Goal: Transaction & Acquisition: Register for event/course

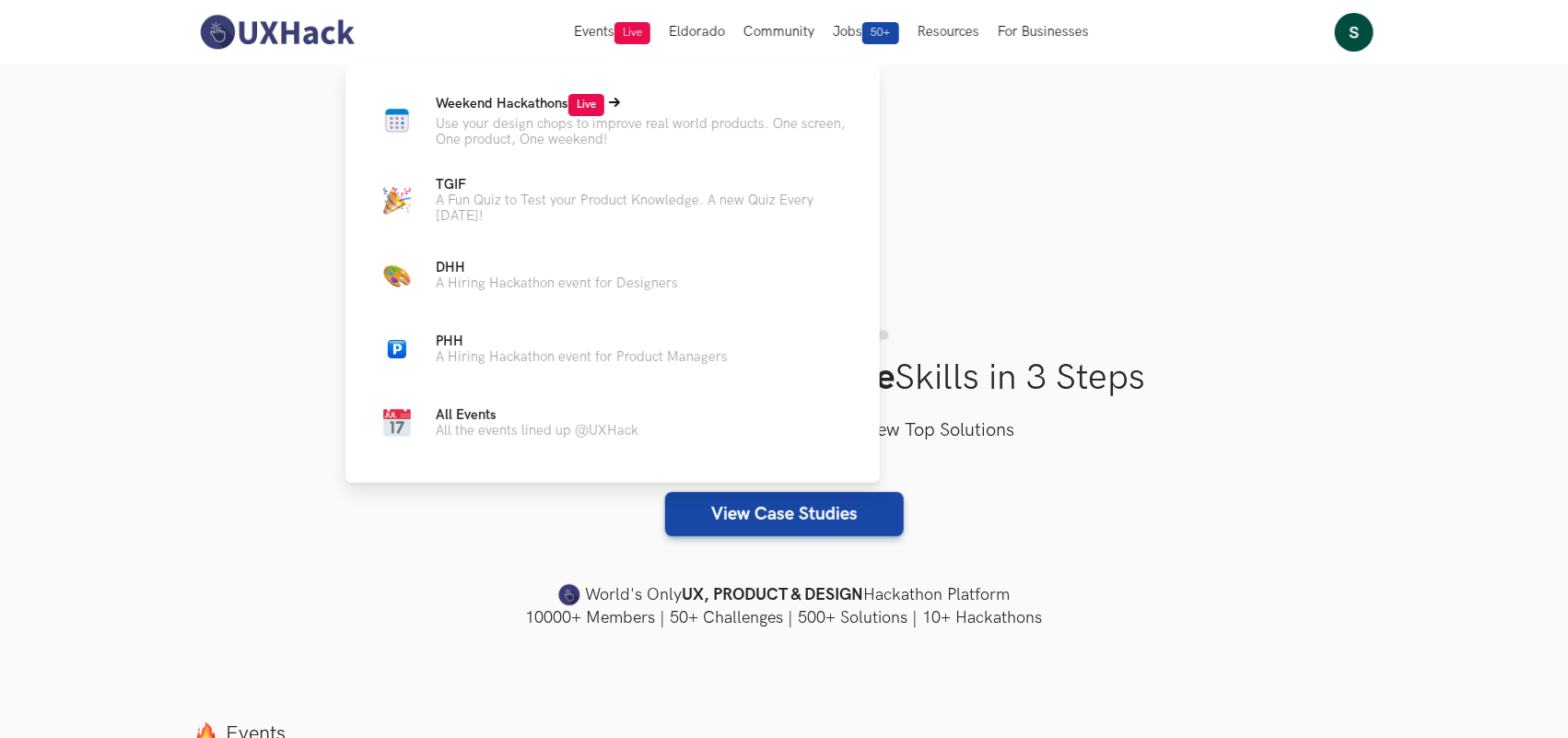
click at [560, 111] on span "Weekend Hackathons Live" at bounding box center [519, 103] width 169 height 15
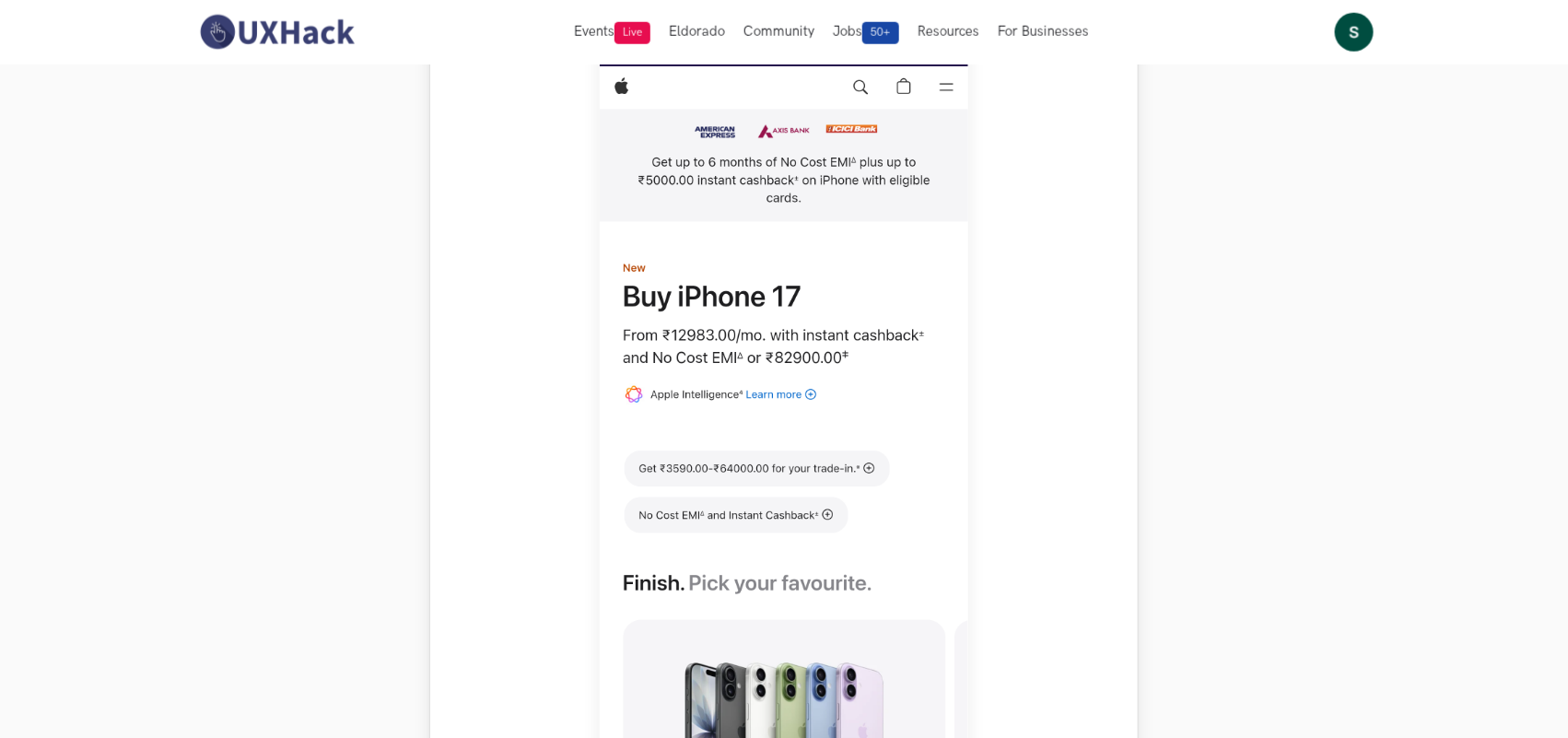
scroll to position [345, 0]
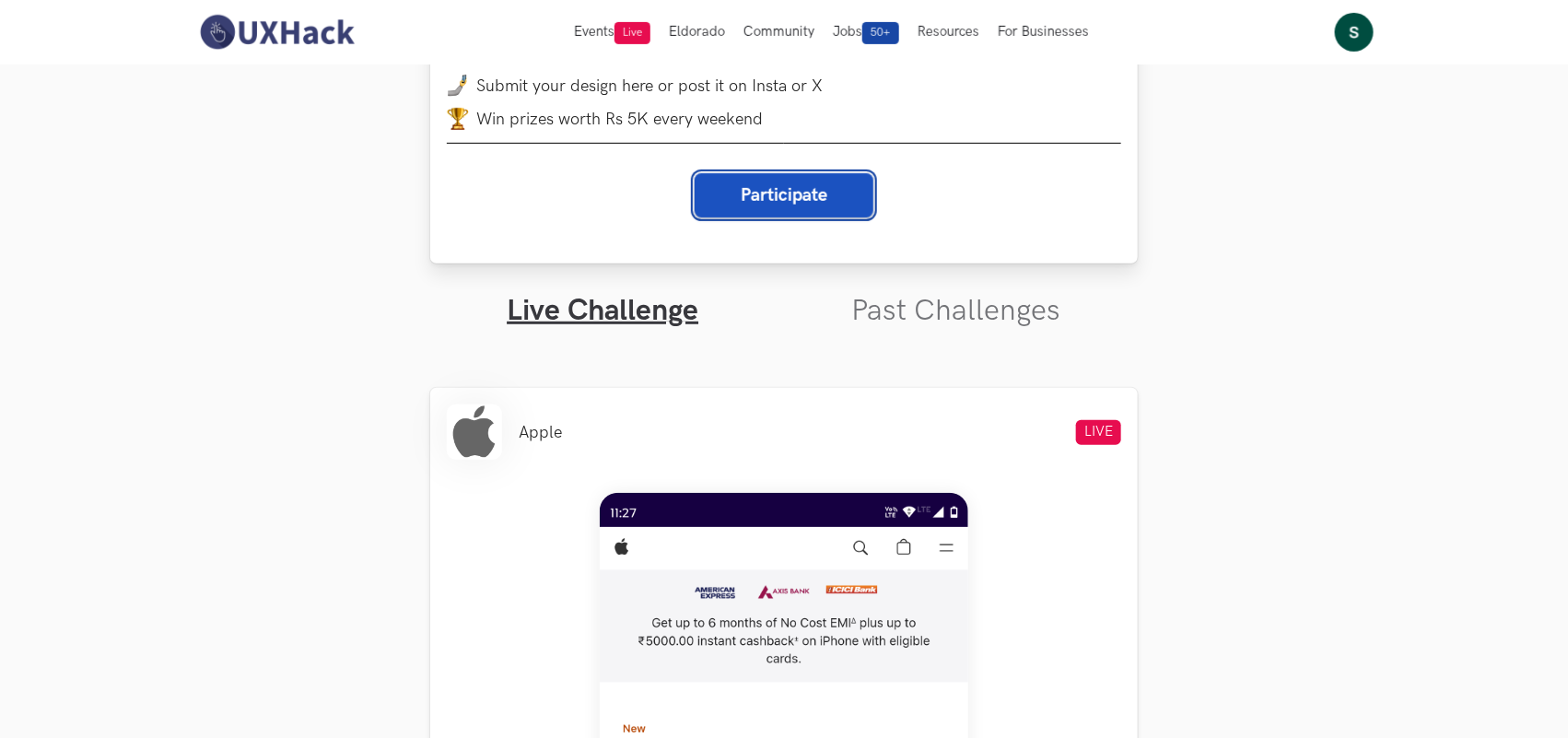
click at [821, 200] on button "Participate" at bounding box center [784, 195] width 179 height 44
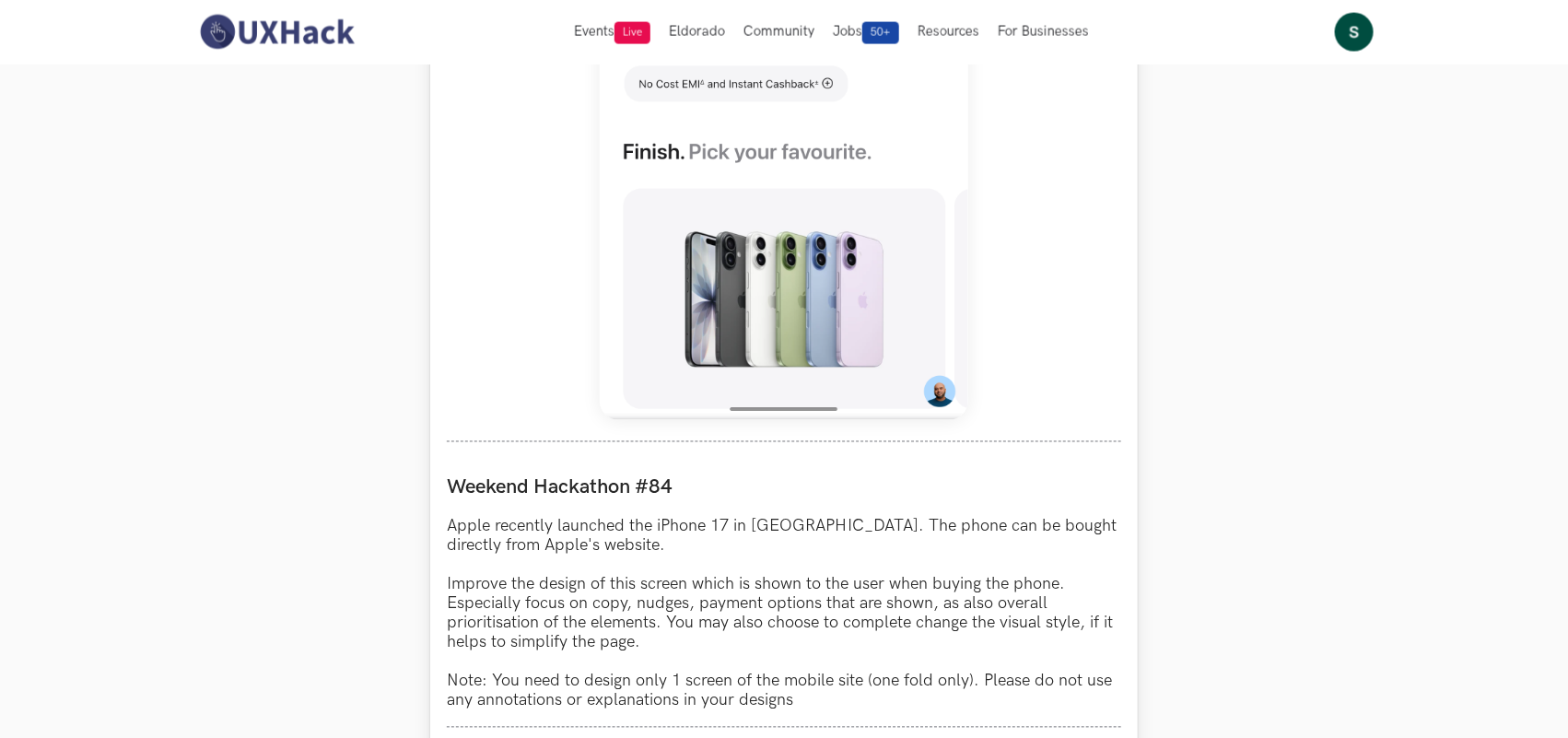
scroll to position [1151, 0]
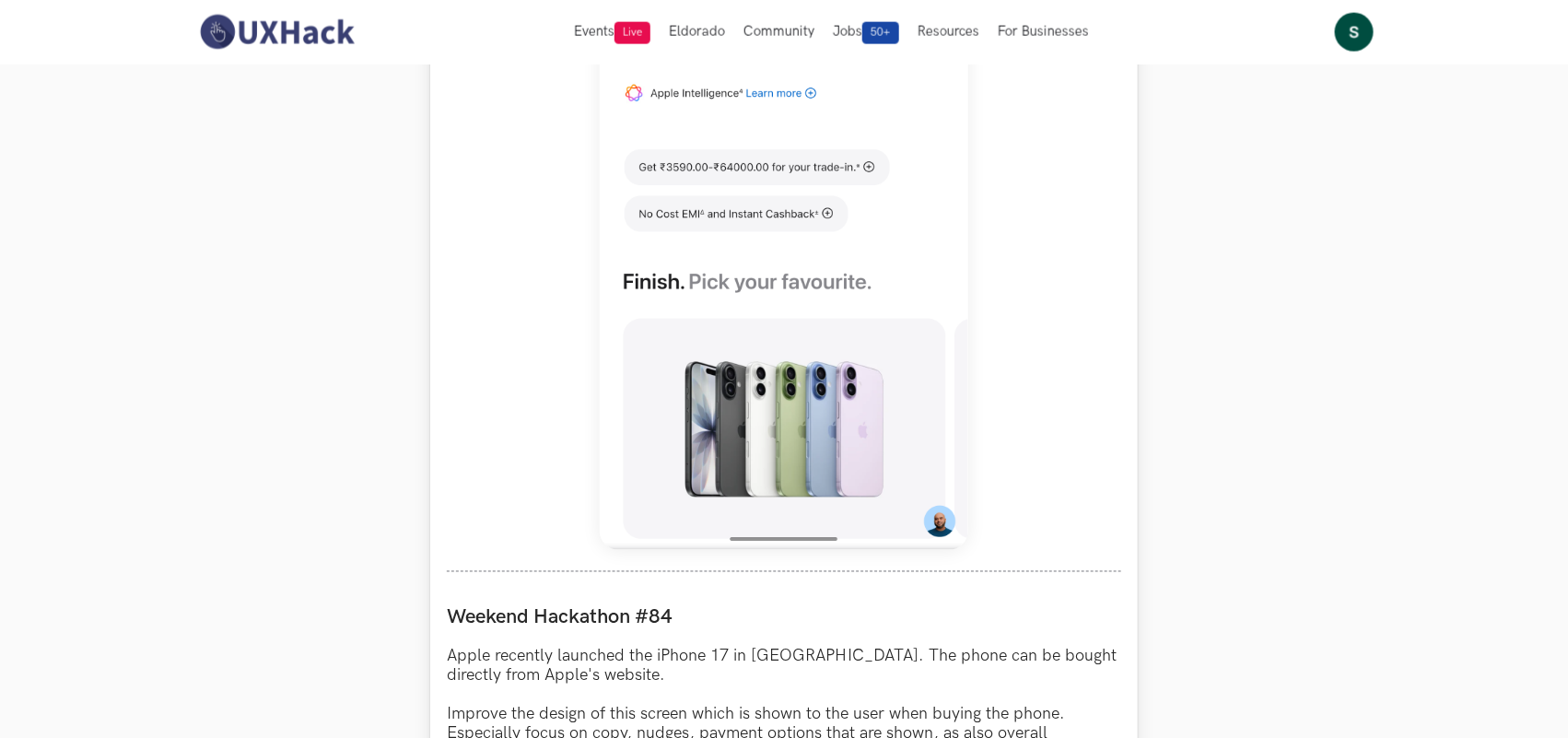
click at [666, 268] on img at bounding box center [784, 140] width 369 height 819
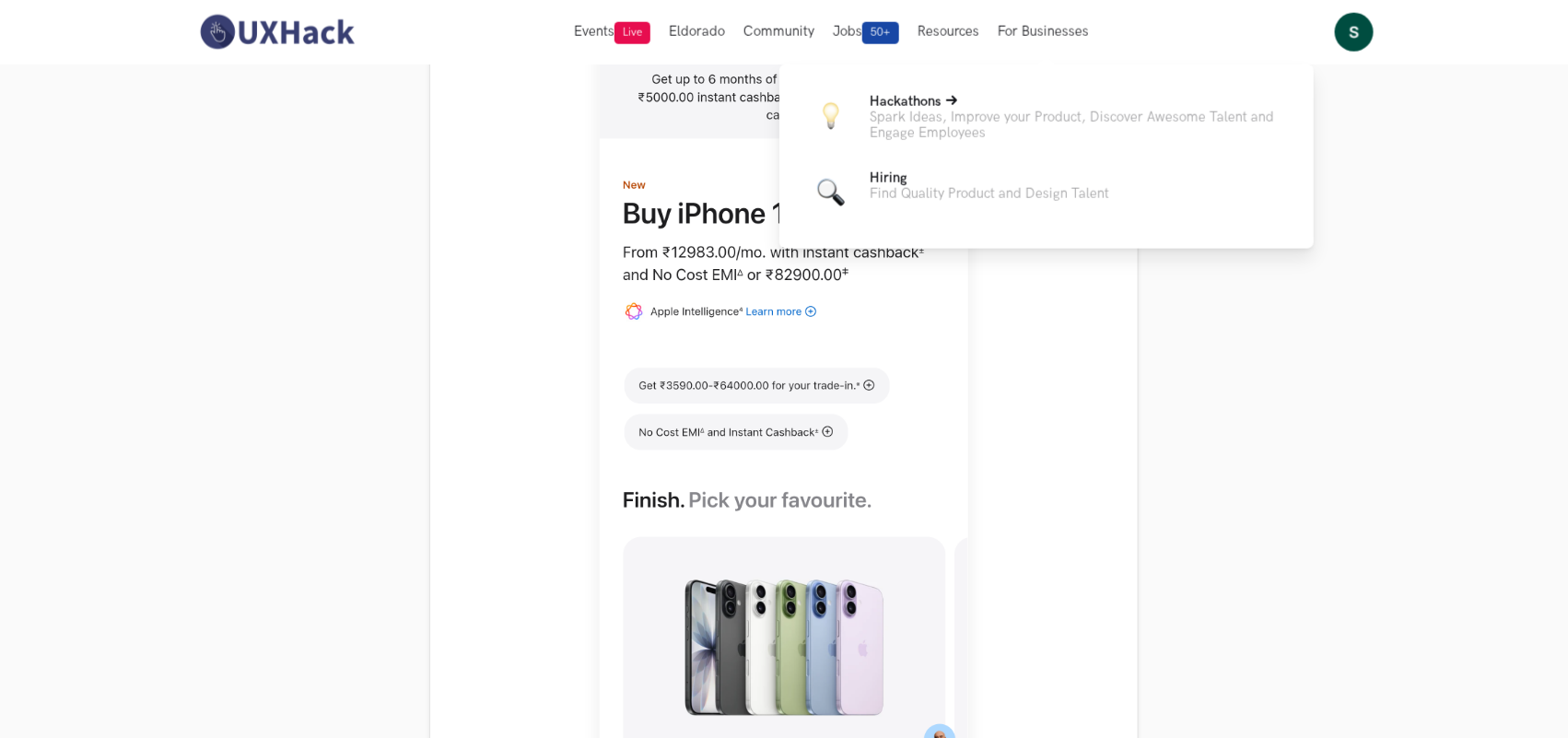
scroll to position [576, 0]
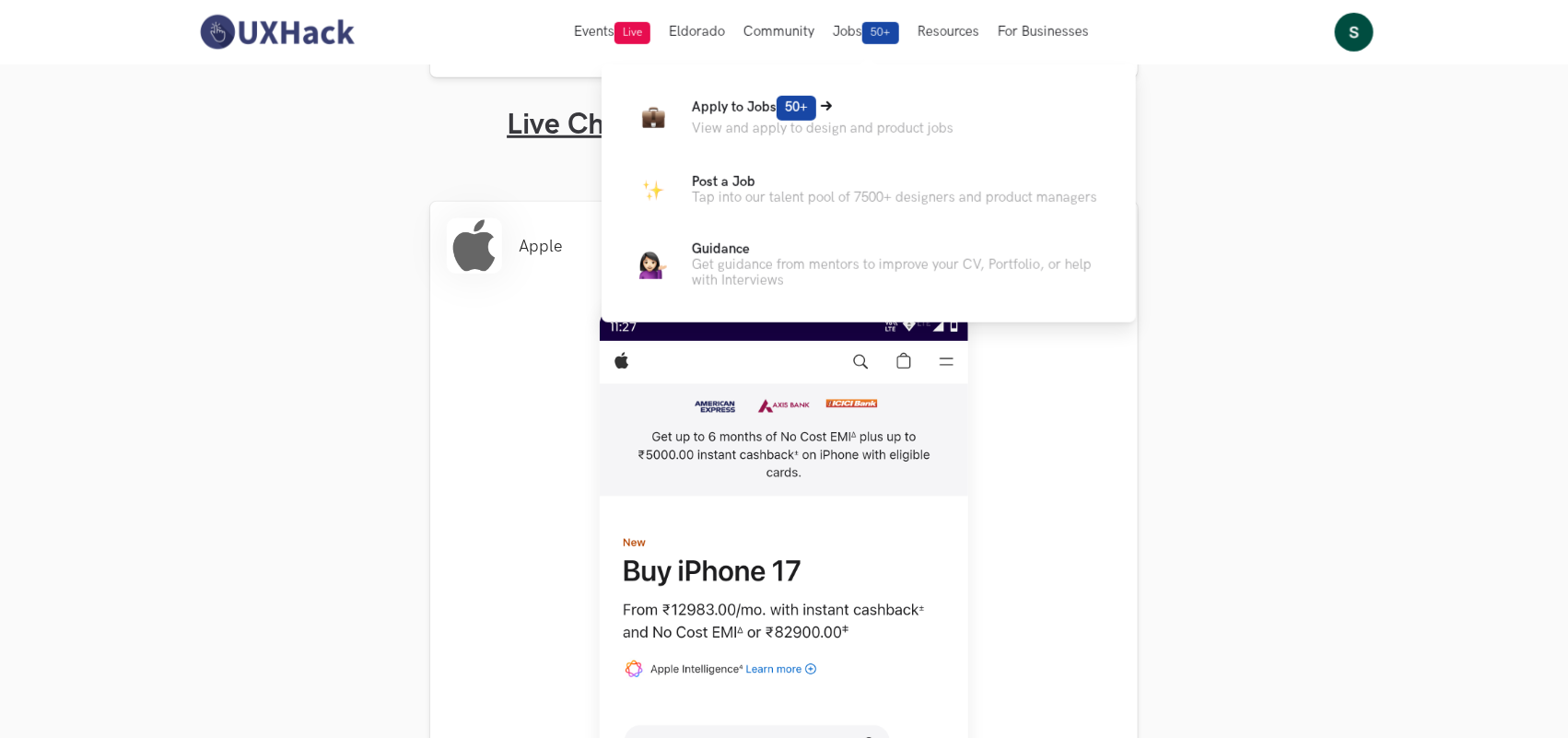
click at [801, 117] on span "50+" at bounding box center [796, 108] width 40 height 25
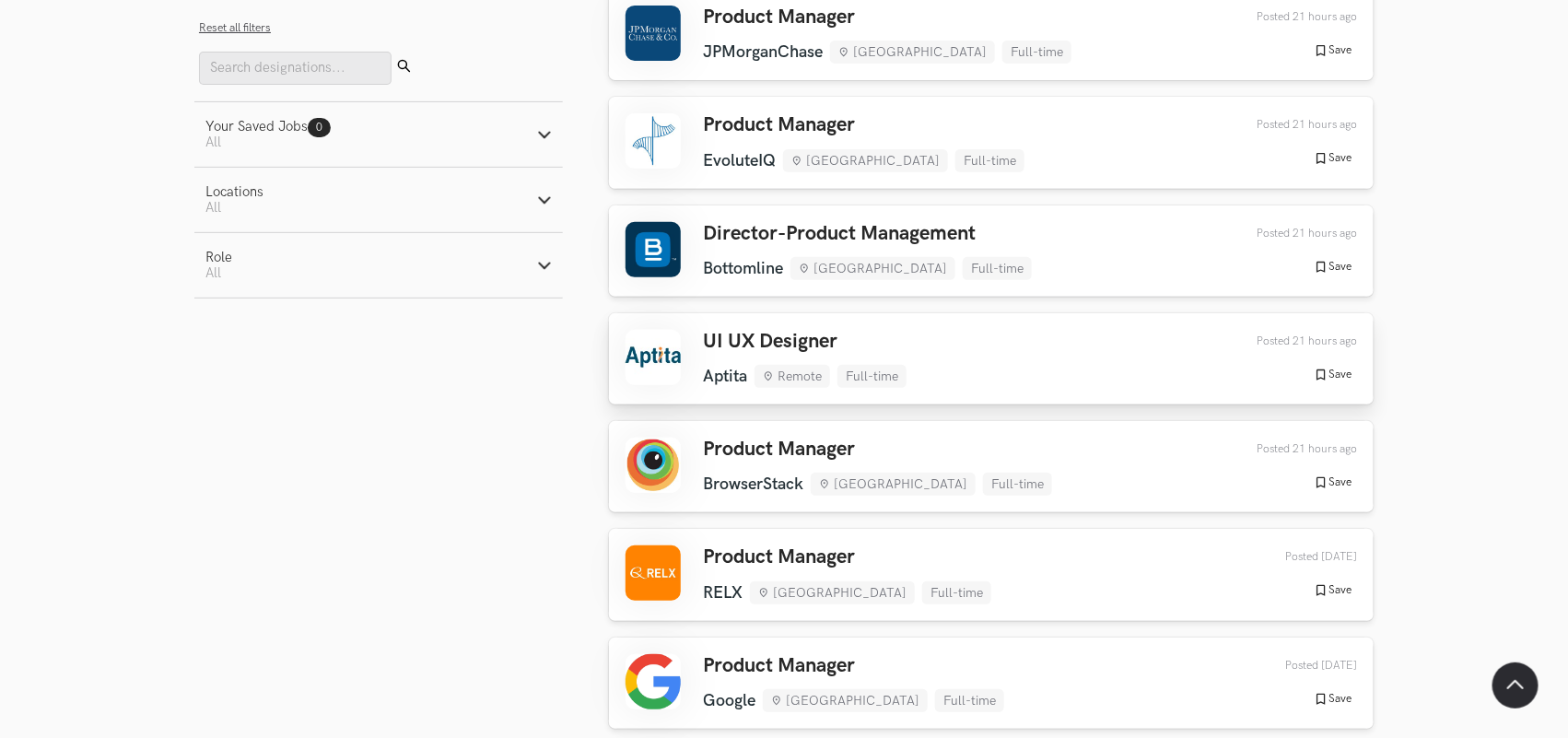
scroll to position [231, 0]
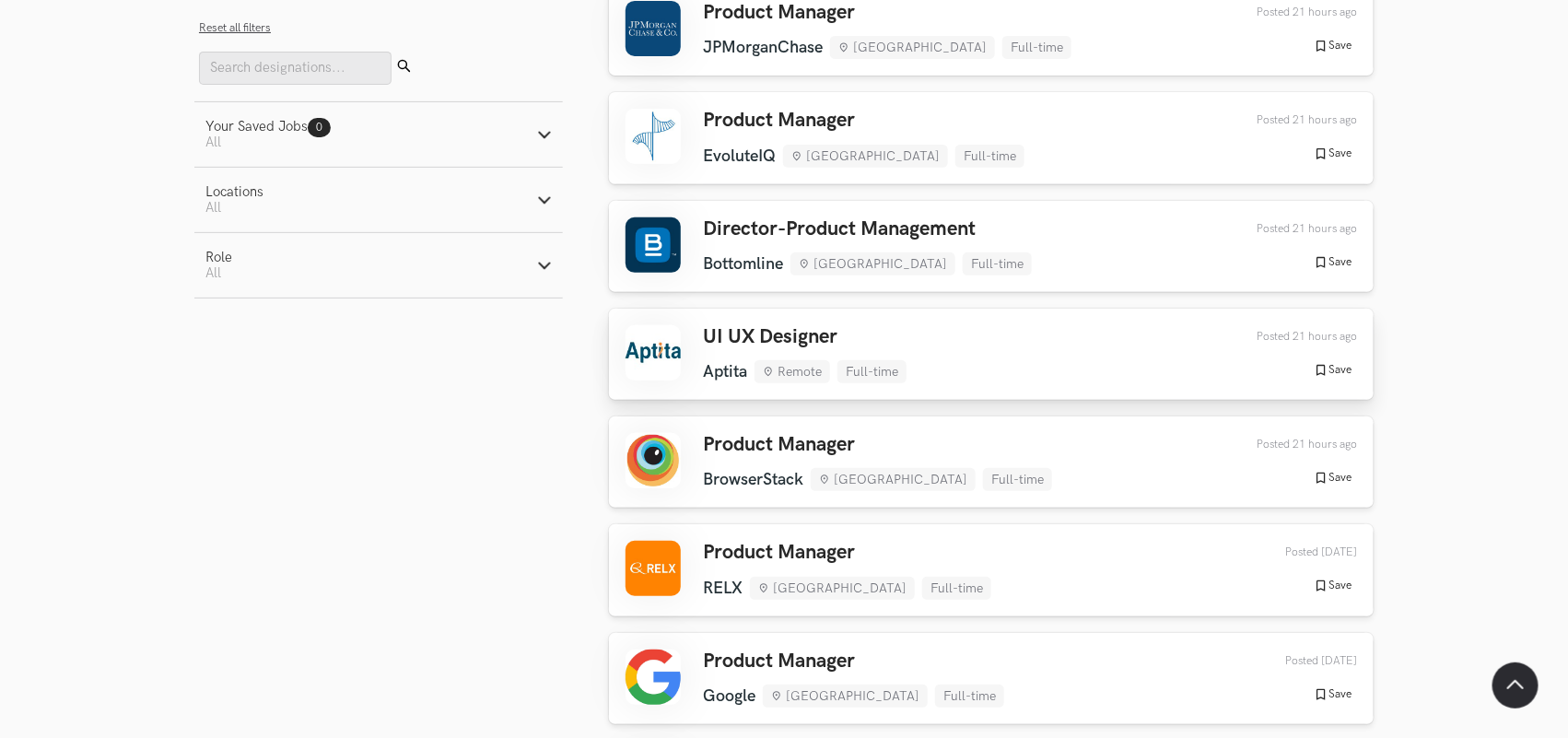
click at [973, 329] on div "UI UX Designer Aptita Remote Full-time Aptita Remote Full-time 21 hours ago Pos…" at bounding box center [991, 354] width 731 height 58
